Goal: Find contact information

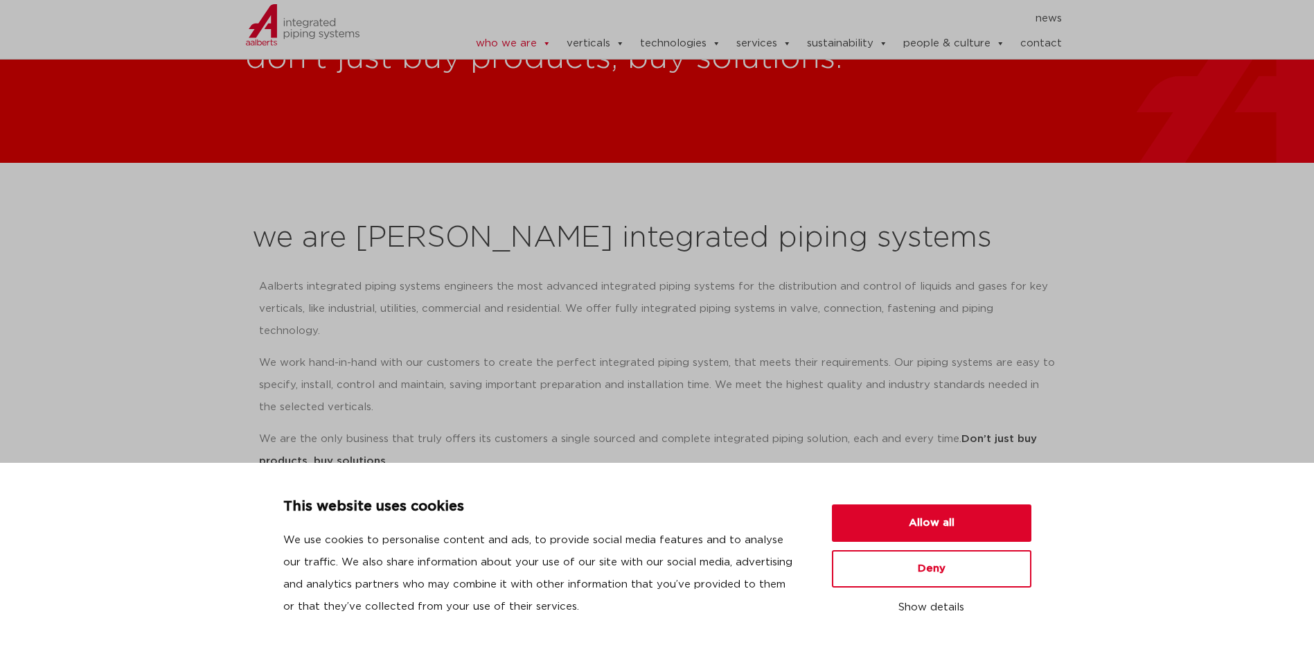
scroll to position [69, 0]
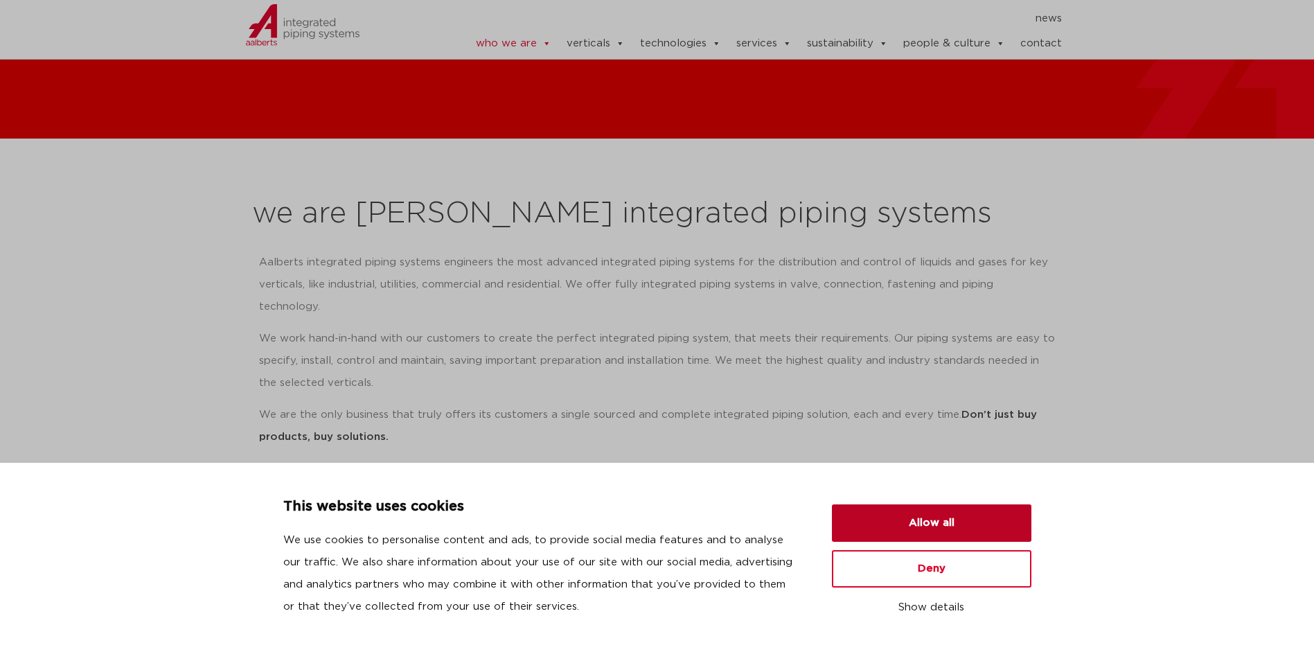
click at [957, 515] on button "Allow all" at bounding box center [931, 522] width 199 height 37
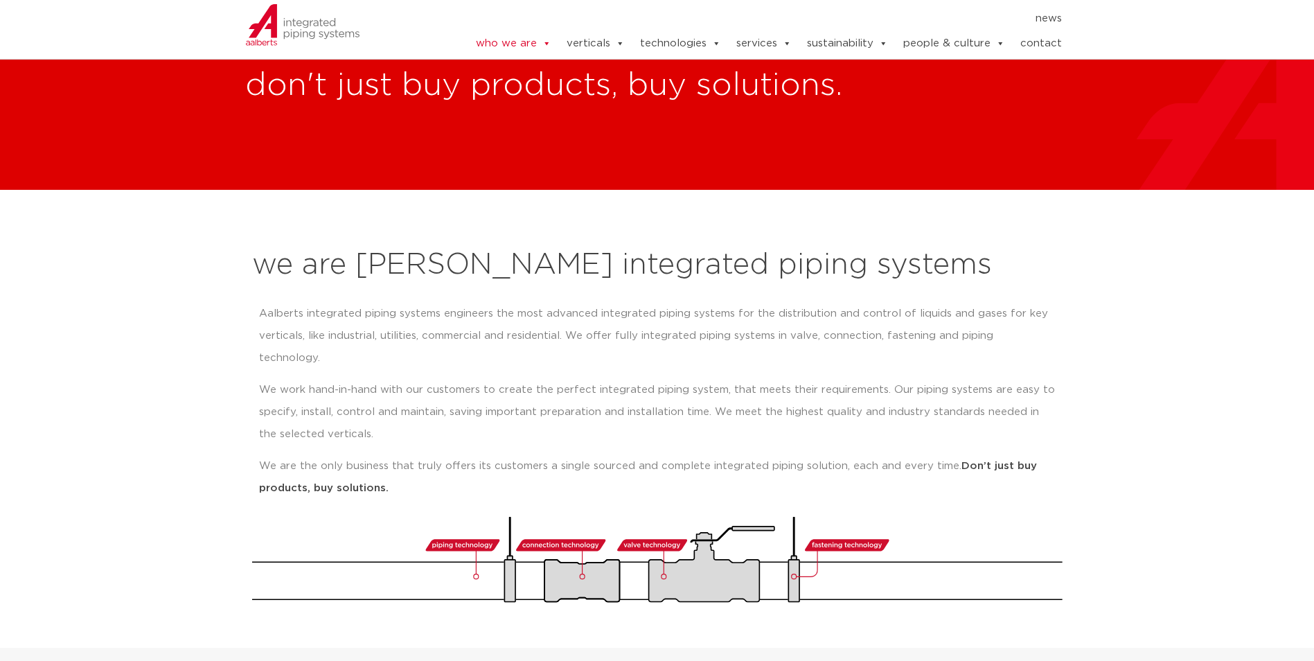
scroll to position [0, 0]
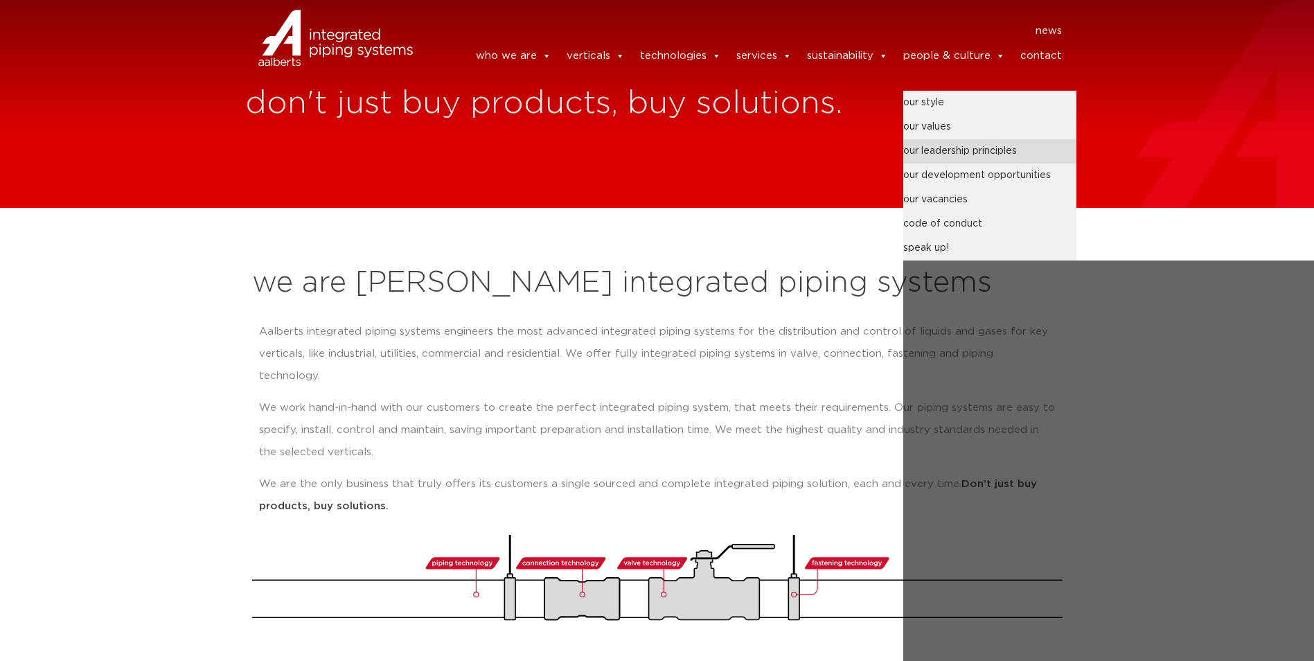
click at [980, 150] on link "our leadership principles" at bounding box center [989, 151] width 173 height 24
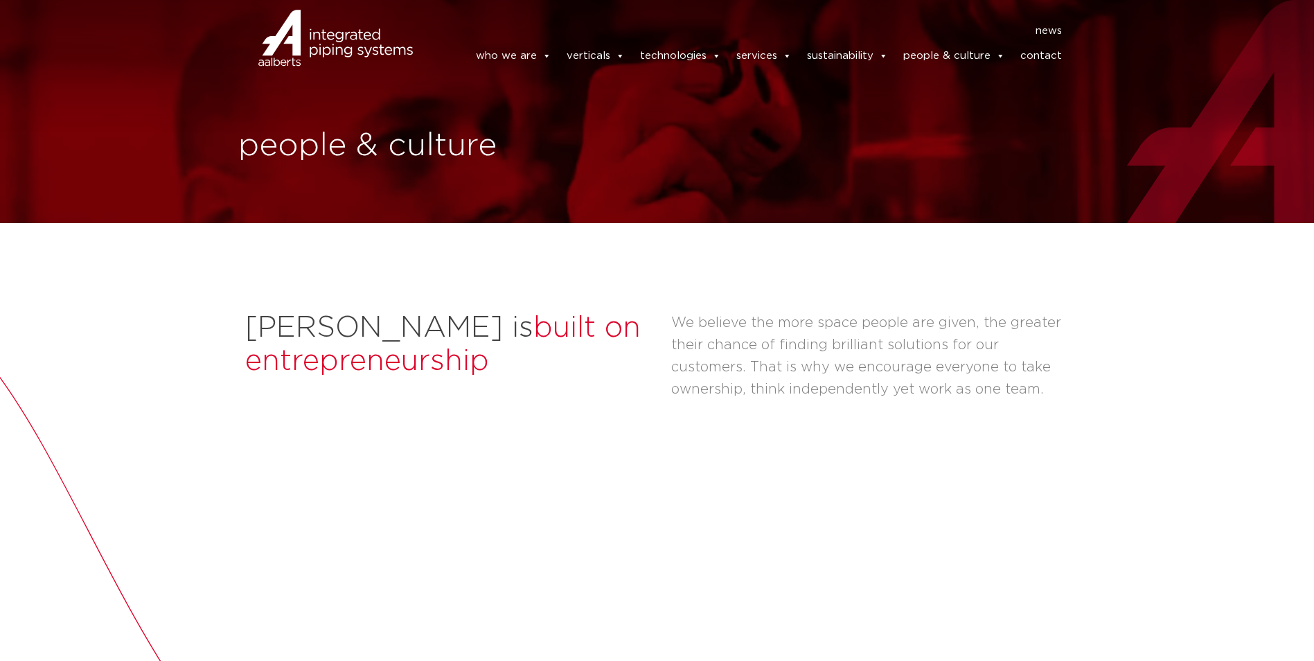
click at [1038, 57] on link "contact" at bounding box center [1041, 56] width 42 height 28
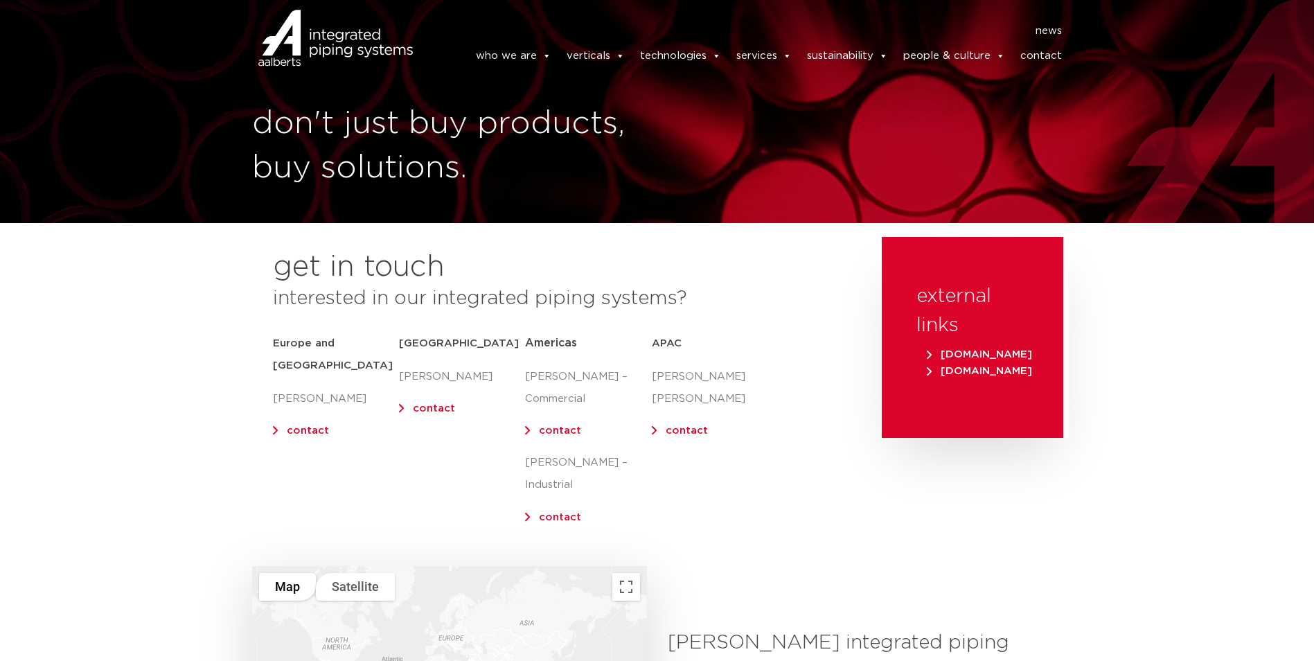
drag, startPoint x: 888, startPoint y: 10, endPoint x: 880, endPoint y: 17, distance: 10.8
click at [988, 349] on span "[DOMAIN_NAME]" at bounding box center [979, 354] width 105 height 10
click at [563, 431] on link "contact" at bounding box center [560, 430] width 42 height 10
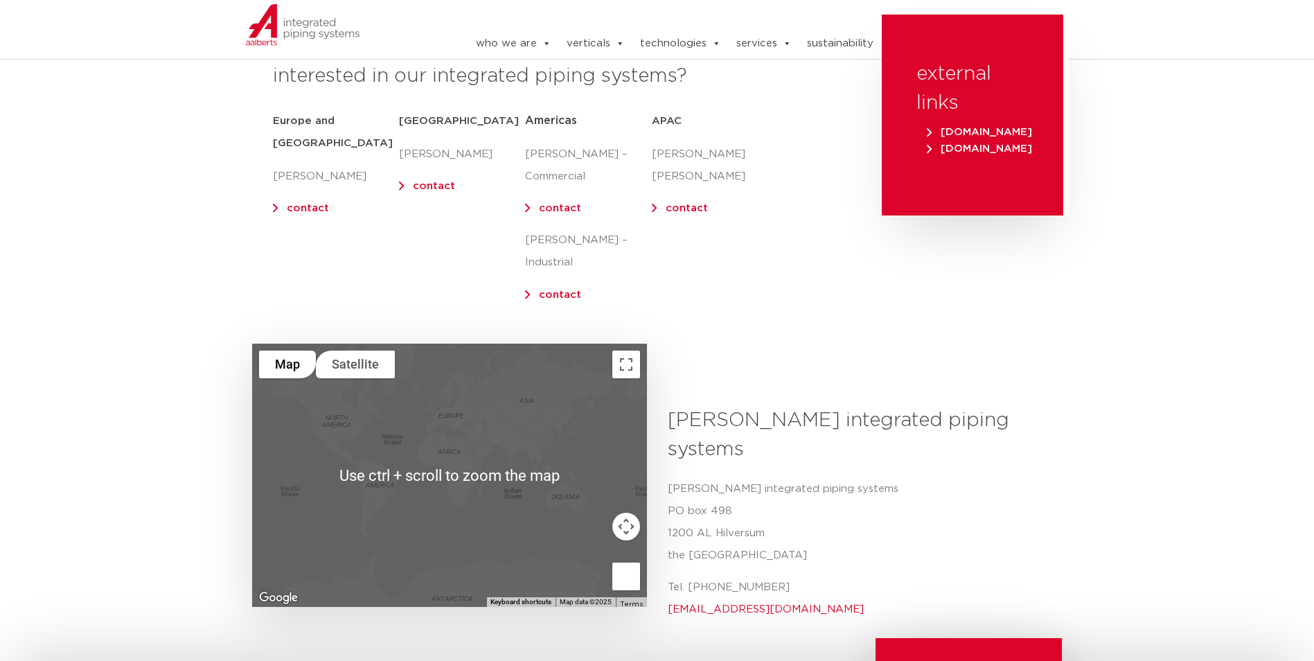
scroll to position [208, 0]
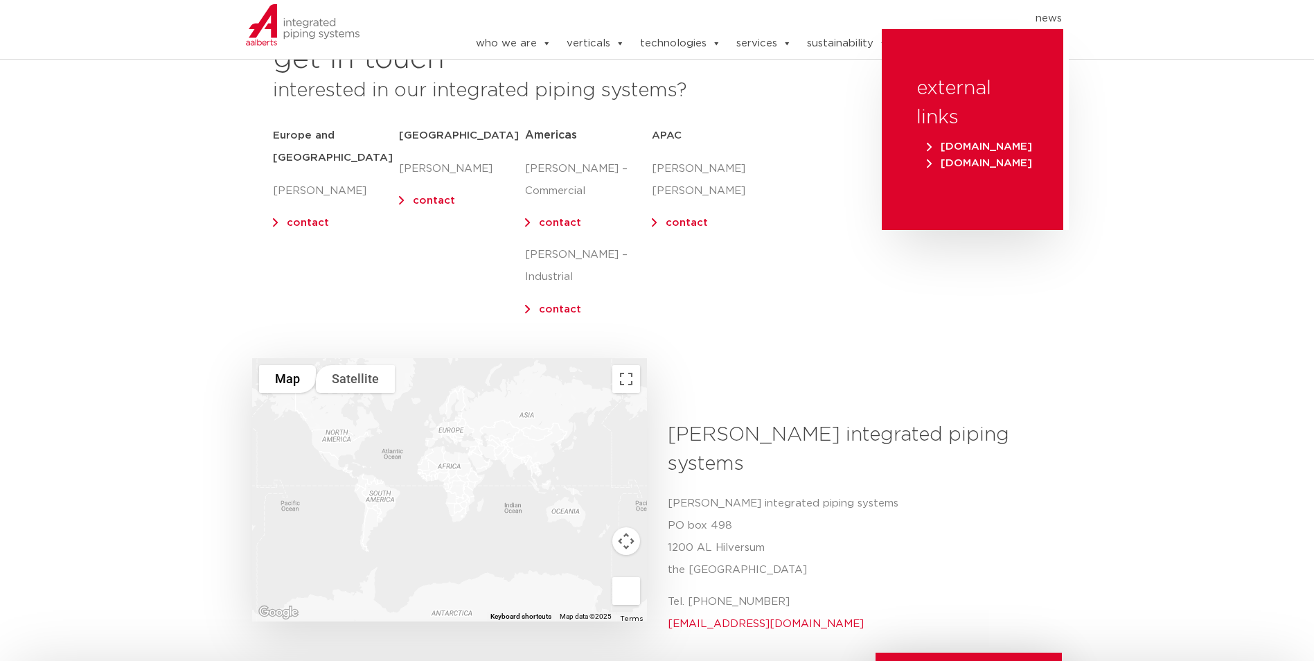
click at [332, 411] on div at bounding box center [449, 489] width 395 height 263
click at [337, 416] on div at bounding box center [449, 489] width 395 height 263
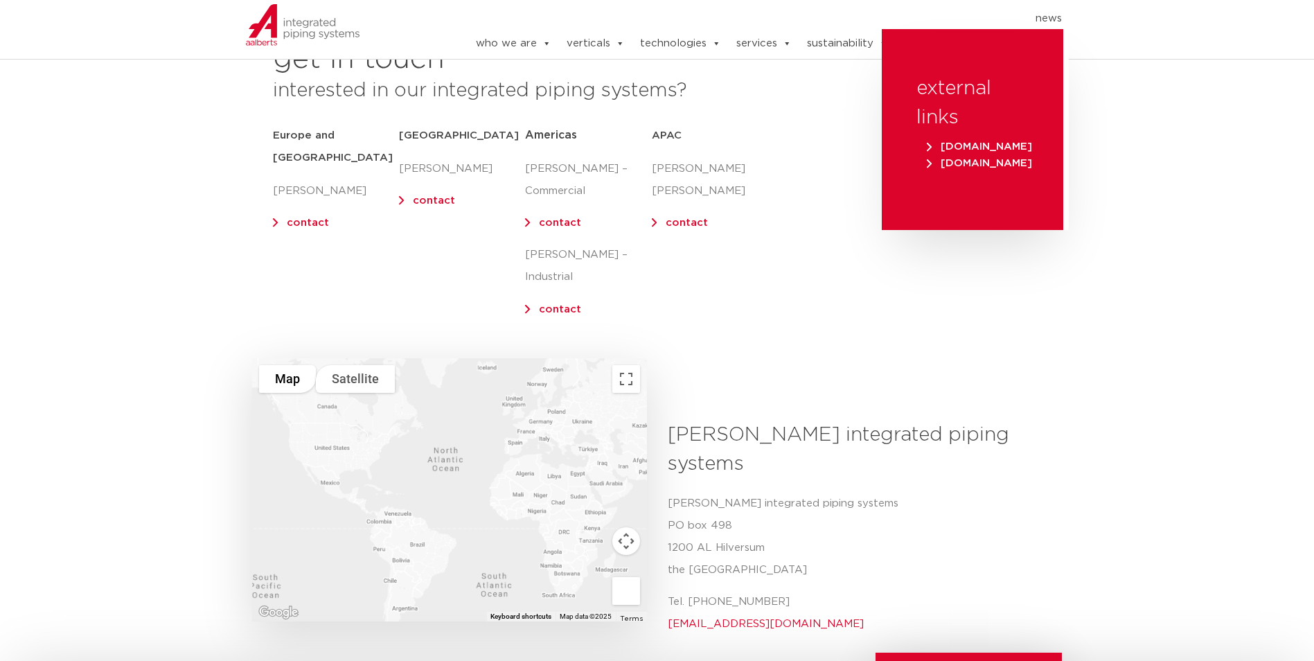
click at [337, 416] on div at bounding box center [449, 489] width 395 height 263
click at [353, 434] on div at bounding box center [449, 489] width 395 height 263
click at [372, 436] on div at bounding box center [449, 489] width 395 height 263
click at [355, 434] on div at bounding box center [449, 489] width 395 height 263
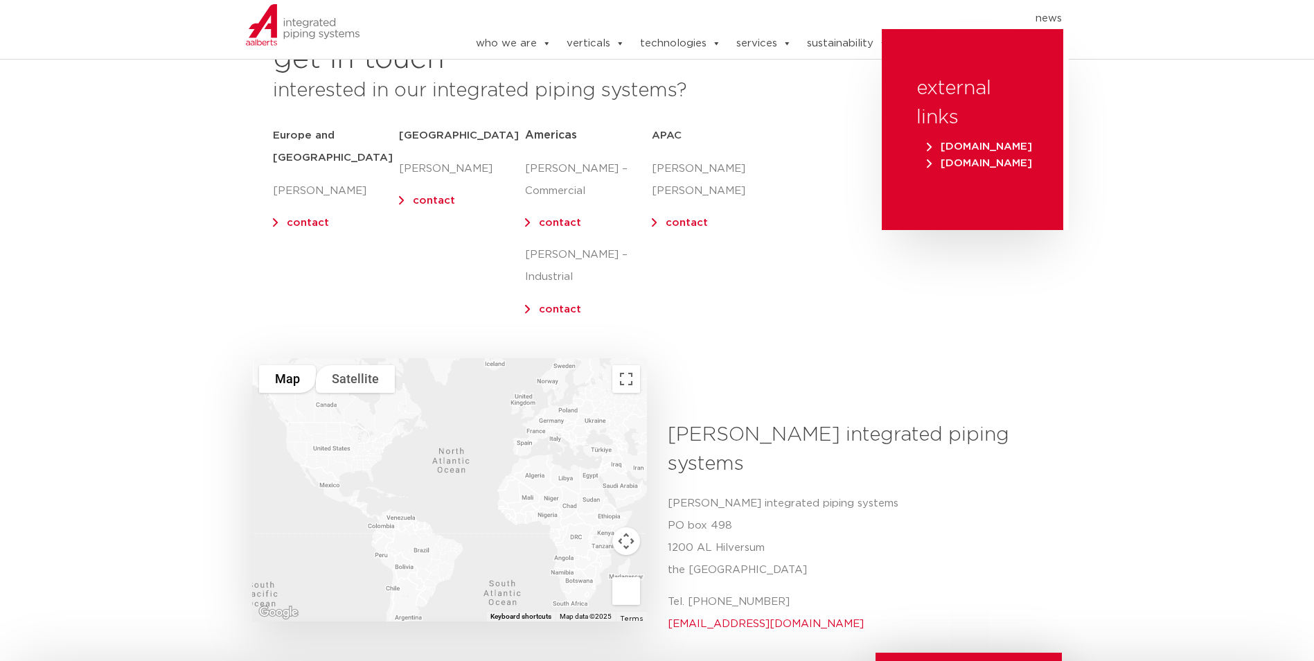
click at [366, 430] on div at bounding box center [449, 489] width 395 height 263
click at [367, 420] on div at bounding box center [449, 489] width 395 height 263
click at [367, 419] on div at bounding box center [449, 489] width 395 height 263
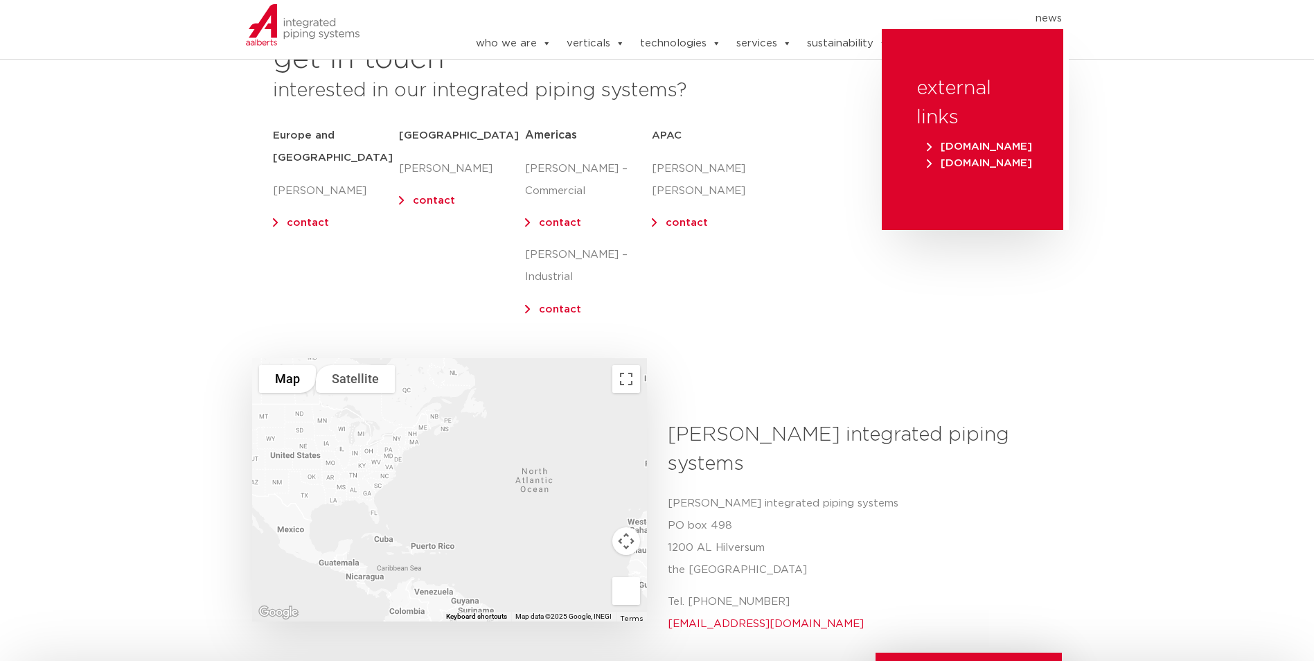
click at [379, 453] on div at bounding box center [449, 489] width 395 height 263
click at [391, 445] on div at bounding box center [449, 489] width 395 height 263
click at [391, 444] on div at bounding box center [449, 489] width 395 height 263
click at [376, 443] on div at bounding box center [449, 489] width 395 height 263
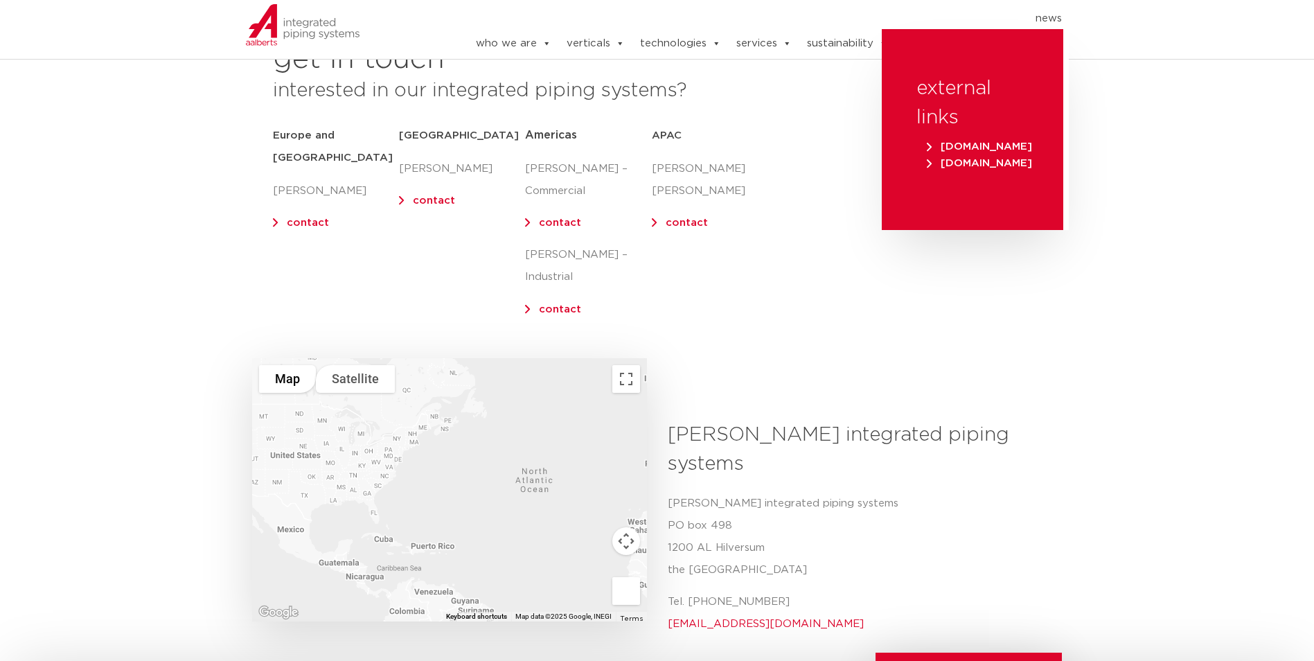
click at [382, 446] on div at bounding box center [449, 489] width 395 height 263
click at [389, 447] on div at bounding box center [449, 489] width 395 height 263
click at [387, 447] on div at bounding box center [449, 489] width 395 height 263
click at [385, 445] on div at bounding box center [449, 489] width 395 height 263
click at [381, 443] on div at bounding box center [449, 489] width 395 height 263
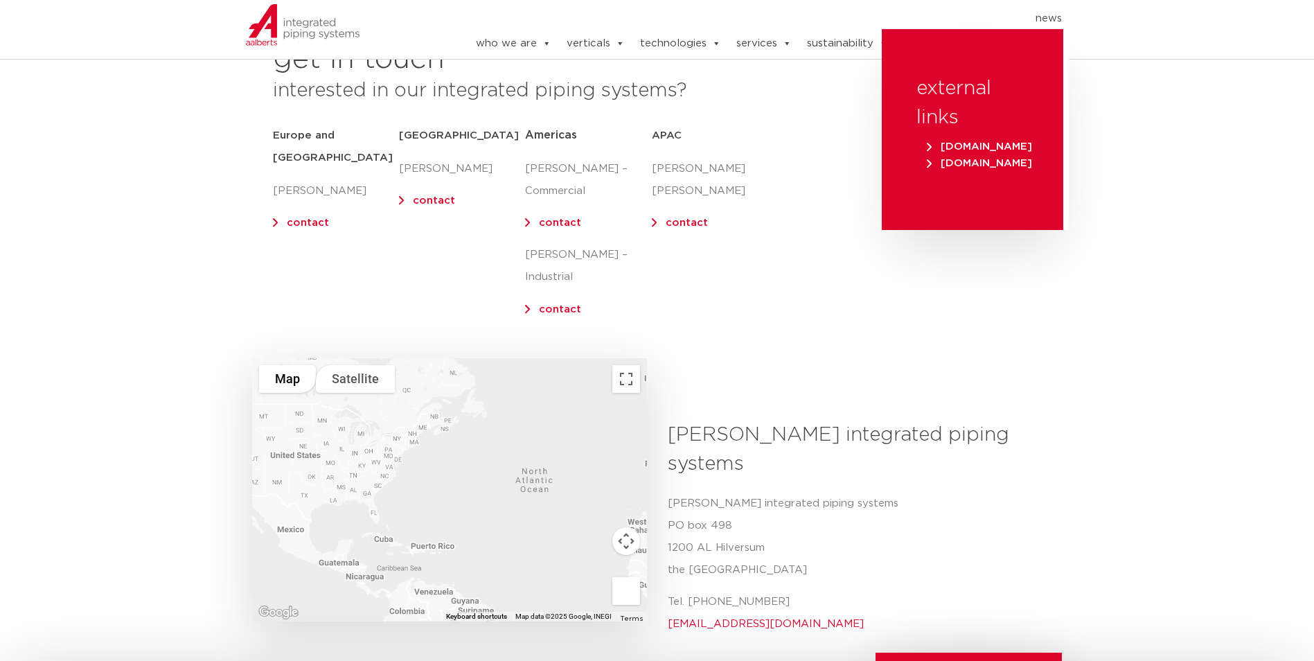
click at [384, 434] on div at bounding box center [449, 489] width 395 height 263
click at [388, 431] on div at bounding box center [449, 489] width 395 height 263
click at [391, 445] on div at bounding box center [449, 489] width 395 height 263
click at [390, 446] on div at bounding box center [449, 489] width 395 height 263
click at [392, 436] on div at bounding box center [449, 489] width 395 height 263
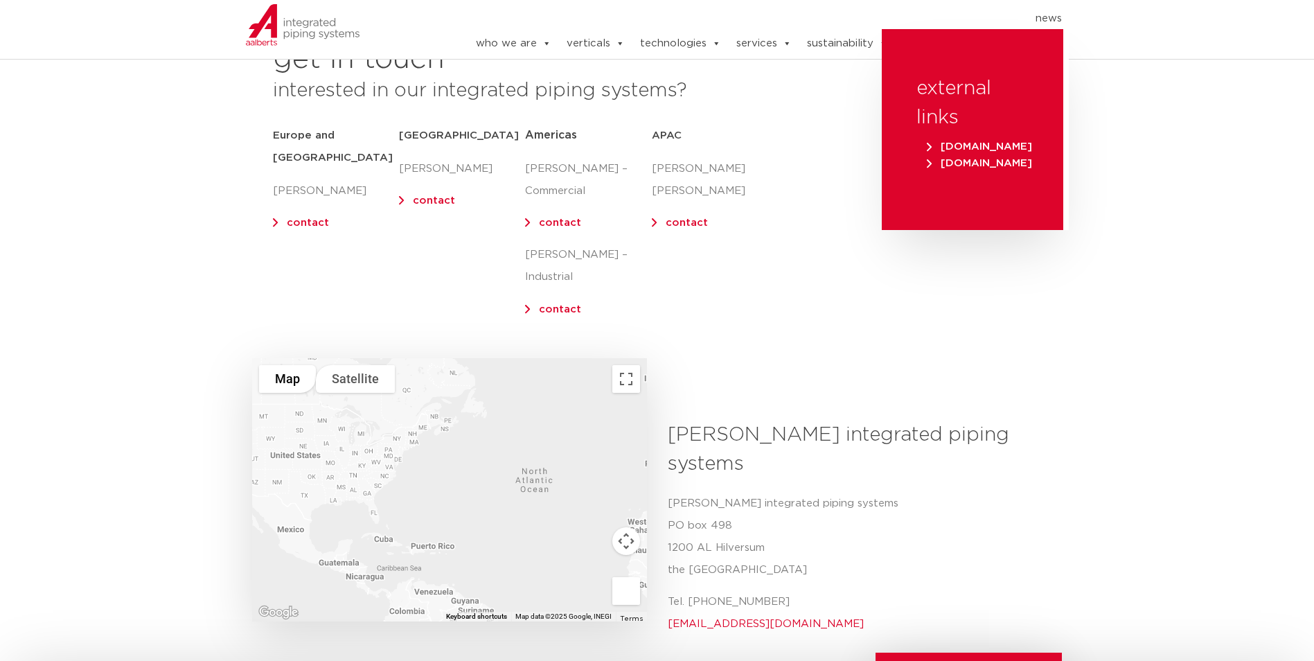
click at [384, 432] on div at bounding box center [449, 489] width 395 height 263
click at [378, 446] on div at bounding box center [449, 489] width 395 height 263
click at [389, 442] on div at bounding box center [449, 489] width 395 height 263
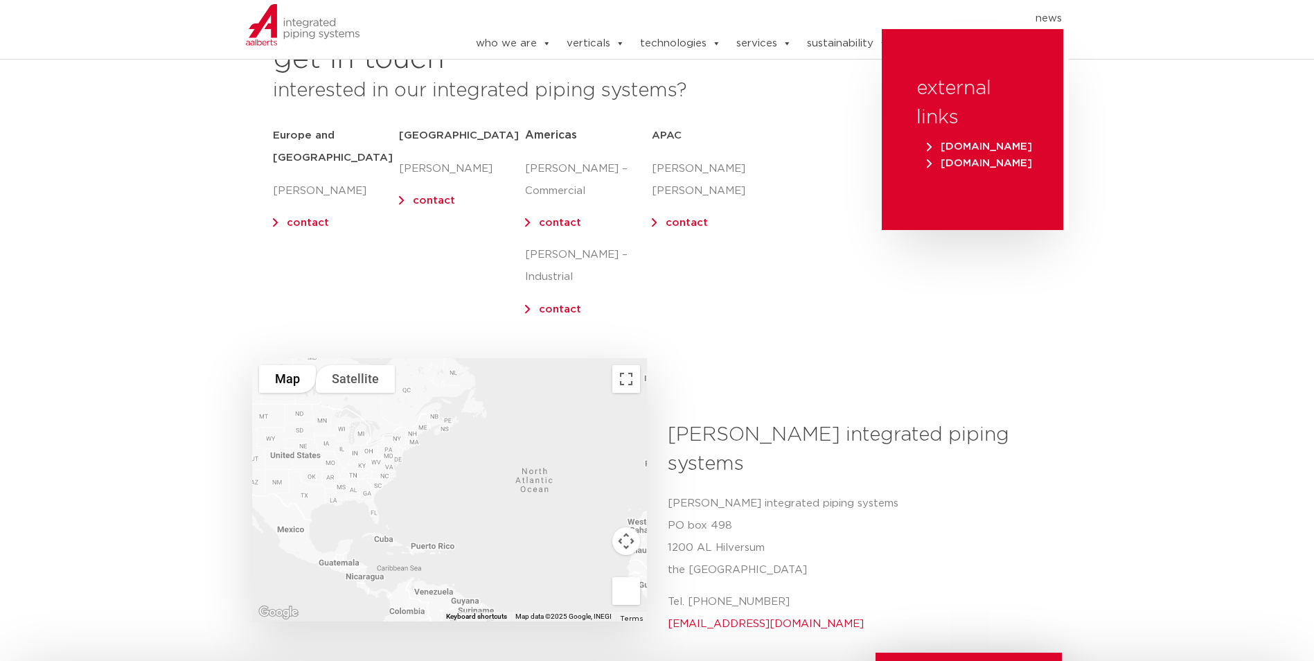
click at [399, 442] on div at bounding box center [449, 489] width 395 height 263
click at [391, 452] on div at bounding box center [449, 489] width 395 height 263
click at [382, 443] on div at bounding box center [449, 489] width 395 height 263
click at [356, 454] on div at bounding box center [449, 489] width 395 height 263
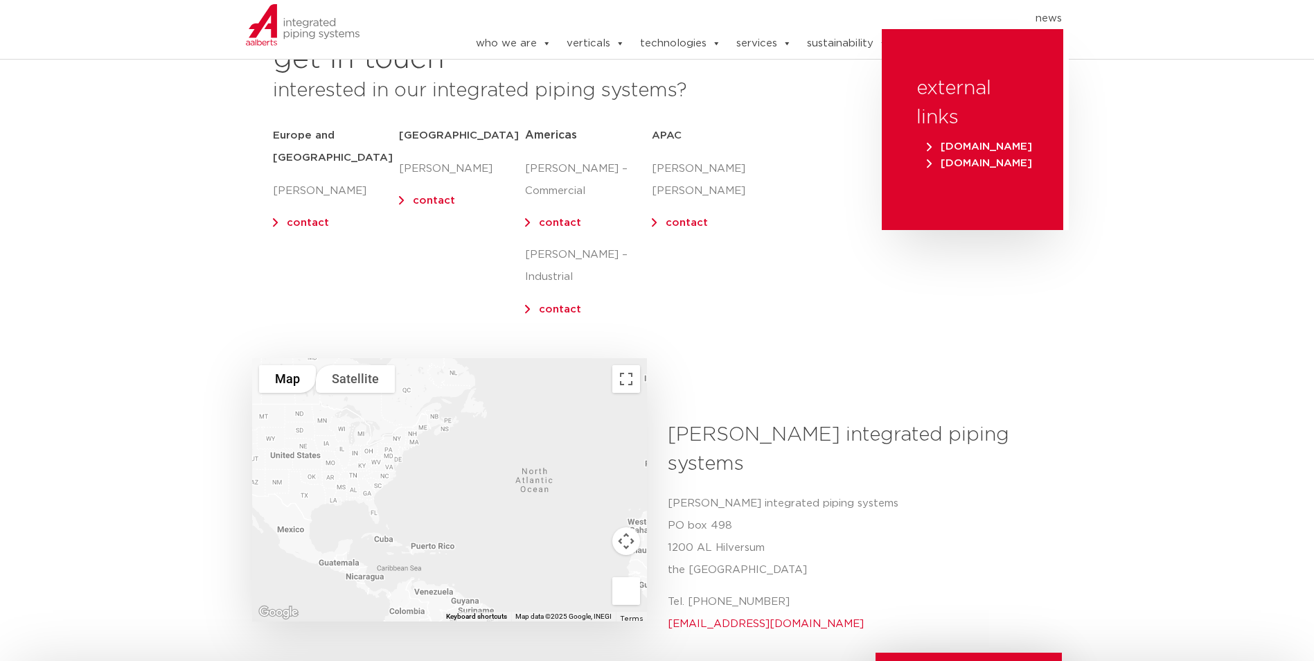
click at [343, 454] on div at bounding box center [449, 489] width 395 height 263
click at [384, 458] on div at bounding box center [449, 489] width 395 height 263
drag, startPoint x: 339, startPoint y: 432, endPoint x: 389, endPoint y: 457, distance: 56.4
click at [389, 457] on div at bounding box center [449, 489] width 395 height 263
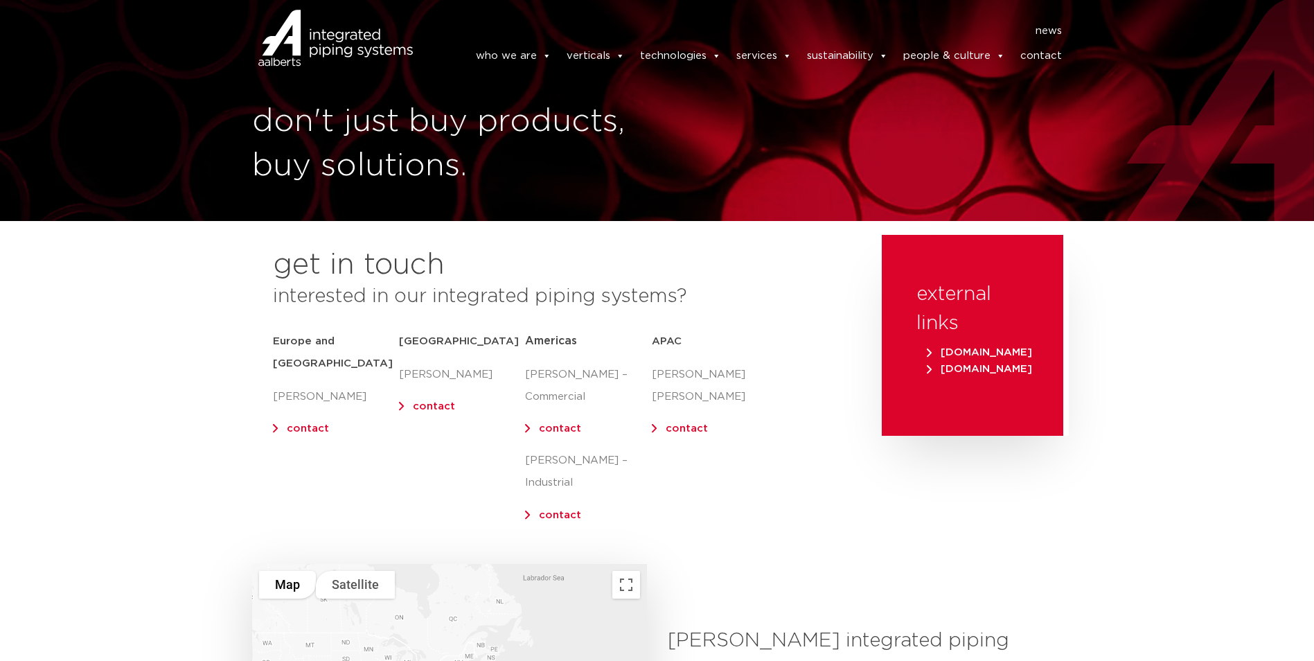
scroll to position [0, 0]
